Goal: Transaction & Acquisition: Obtain resource

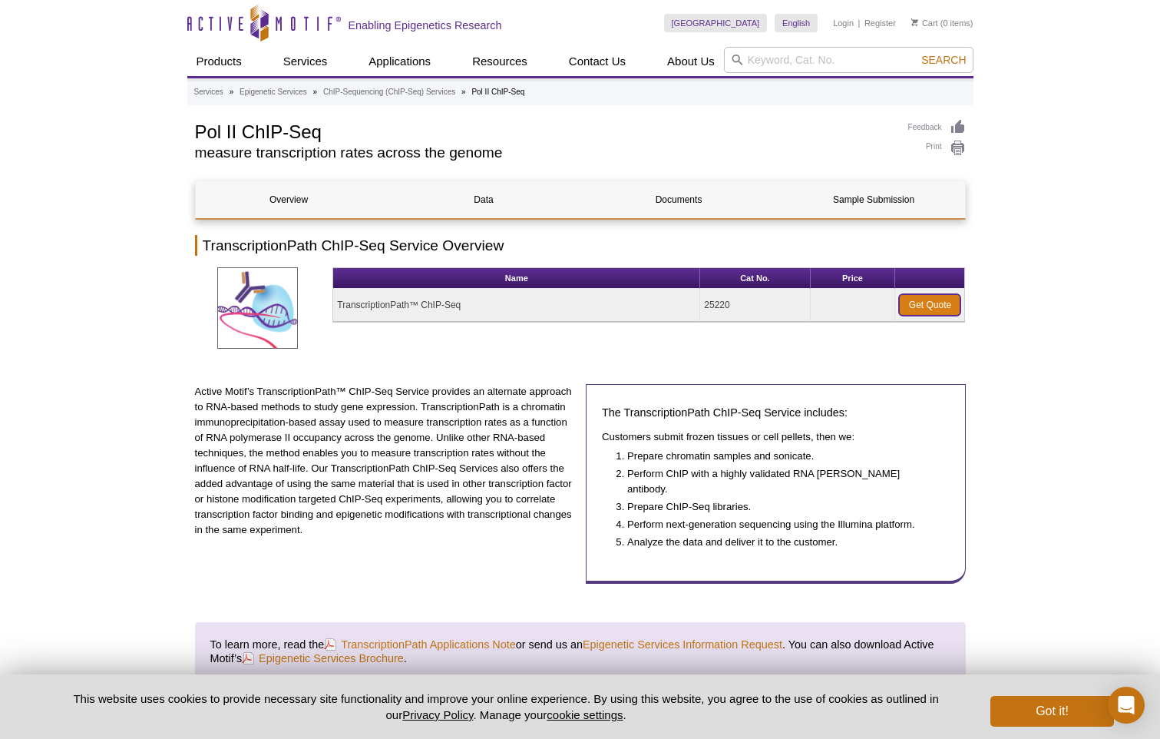
click at [938, 306] on link "Get Quote" at bounding box center [929, 305] width 61 height 22
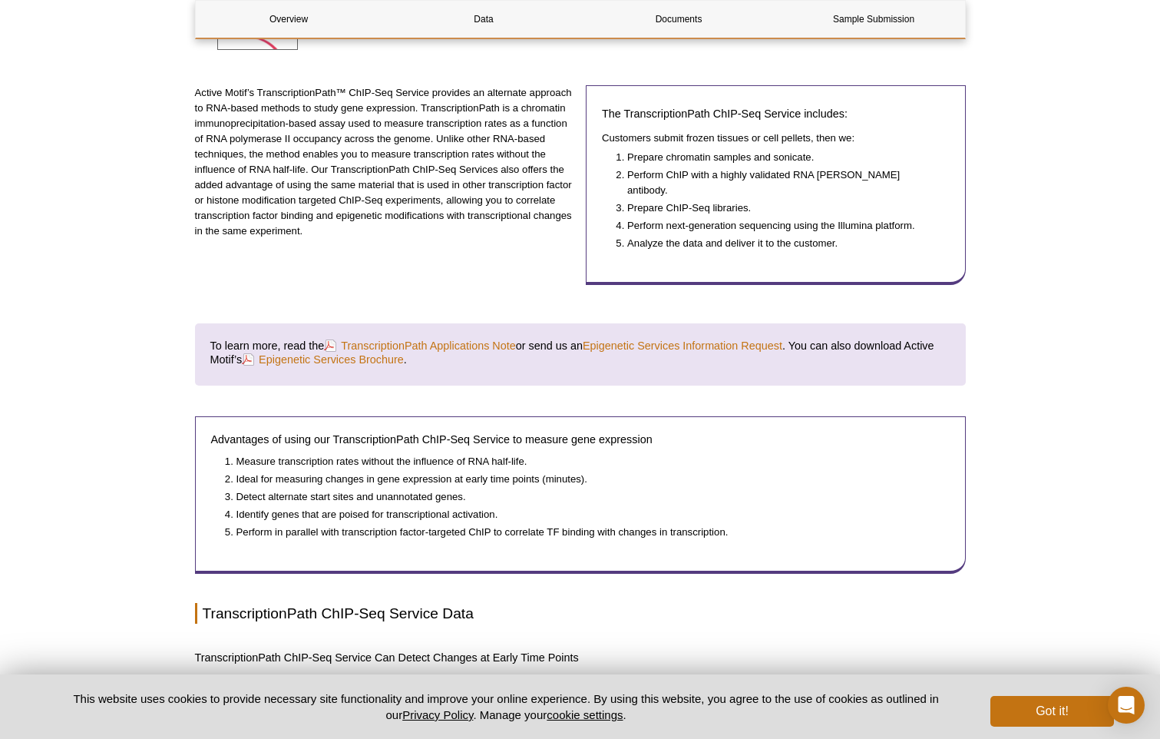
scroll to position [307, 0]
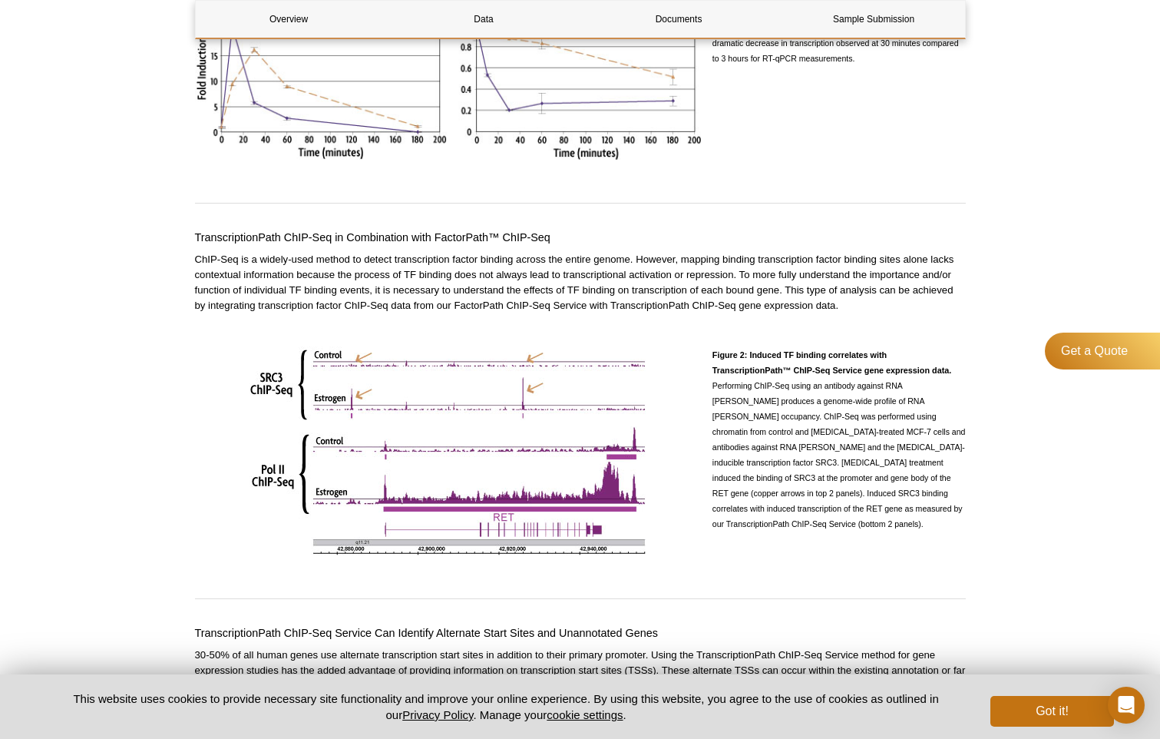
scroll to position [1536, 0]
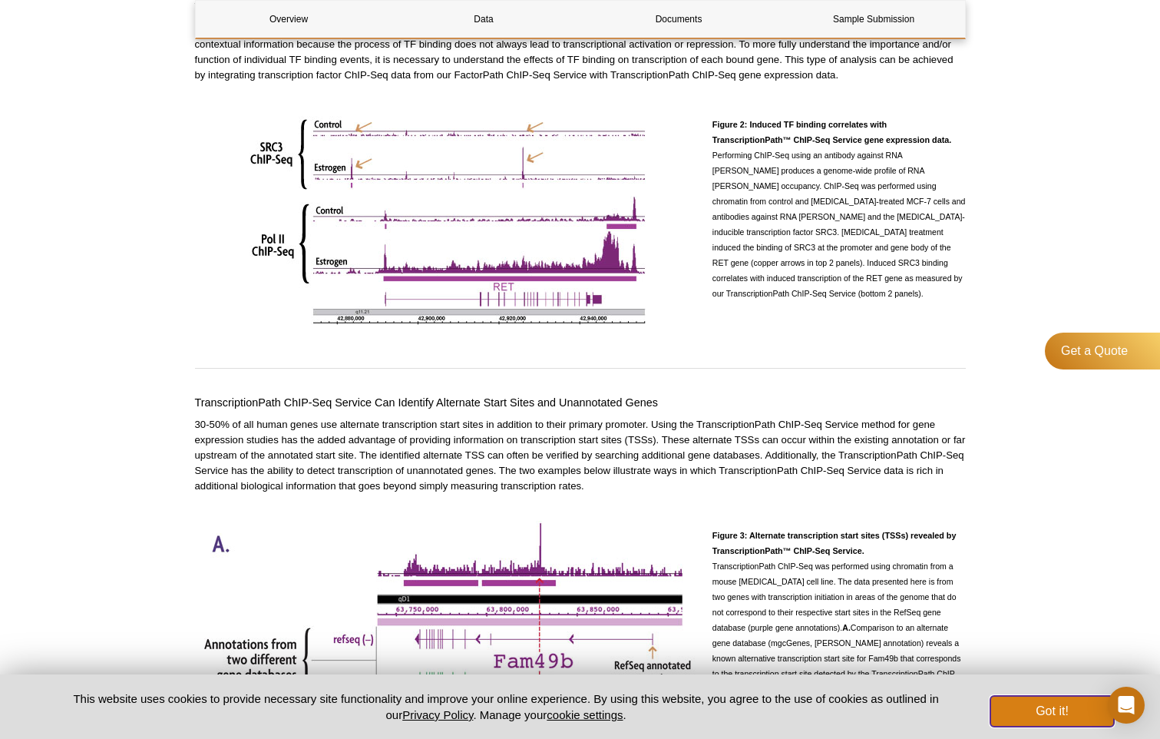
click at [1082, 705] on button "Got it!" at bounding box center [1052, 711] width 123 height 31
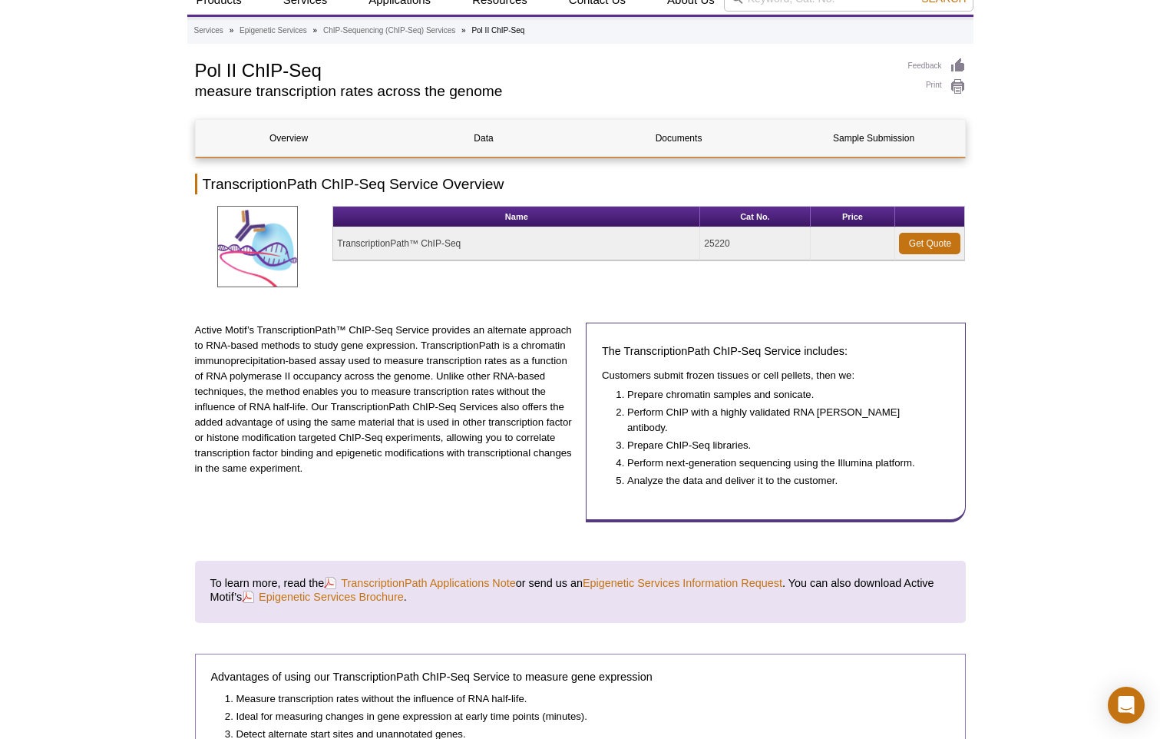
scroll to position [0, 0]
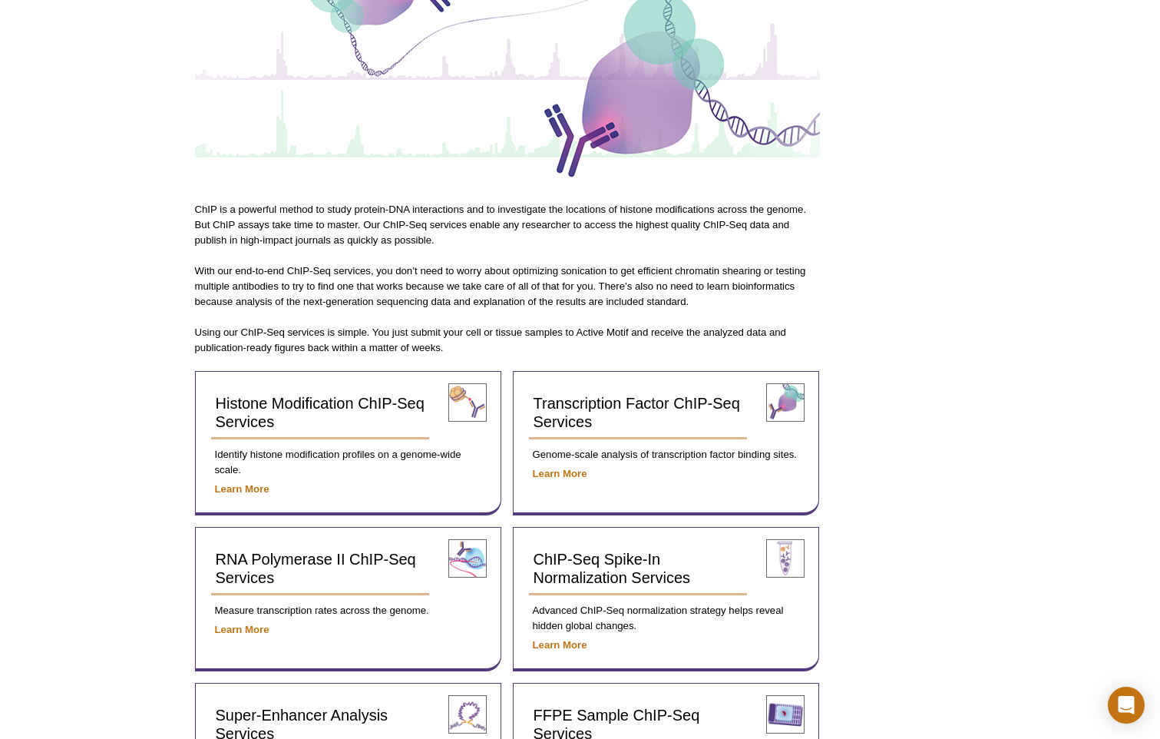
scroll to position [289, 0]
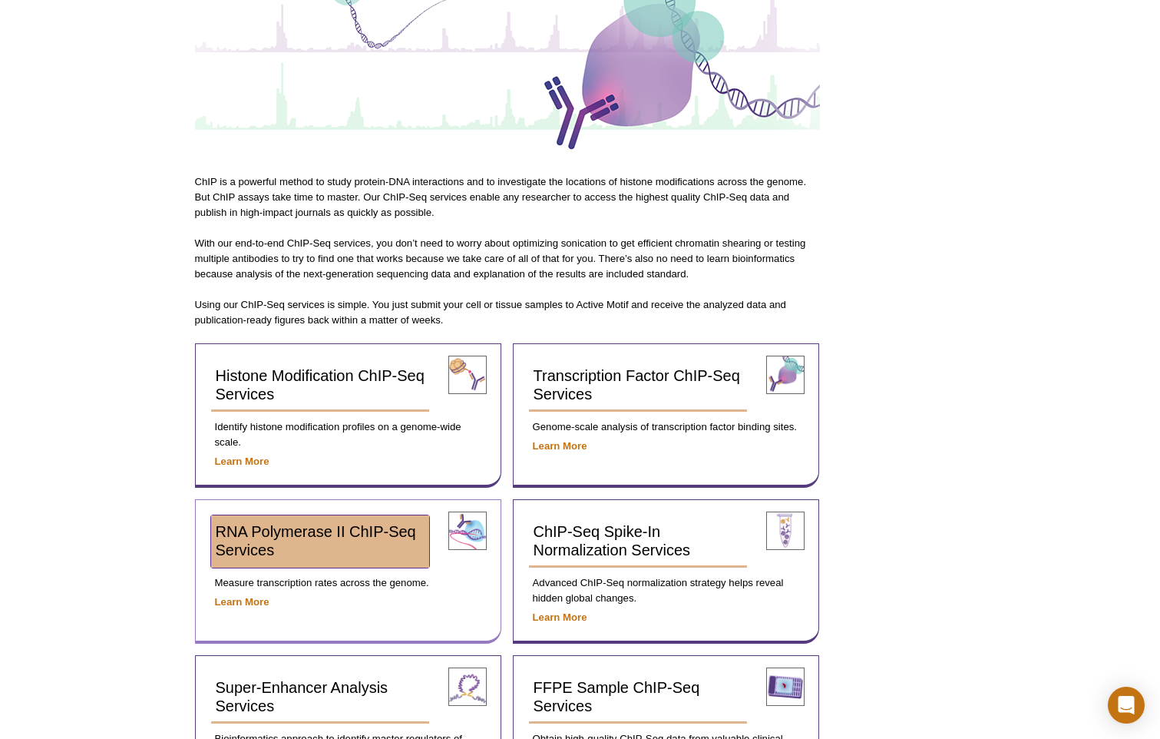
click at [360, 541] on link "RNA Polymerase II ChIP-Seq Services" at bounding box center [320, 541] width 219 height 52
